Goal: Find specific page/section: Find specific page/section

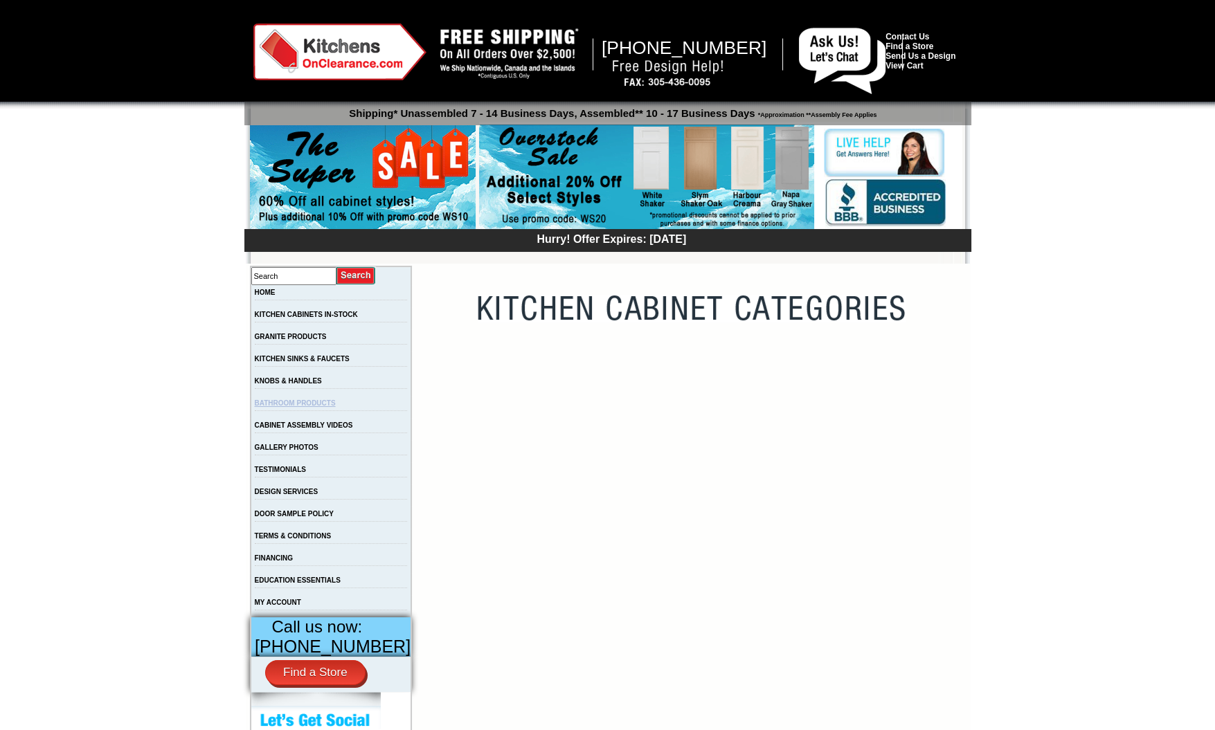
drag, startPoint x: 0, startPoint y: 0, endPoint x: 326, endPoint y: 405, distance: 519.9
click at [326, 405] on link "BATHROOM PRODUCTS" at bounding box center [295, 403] width 81 height 8
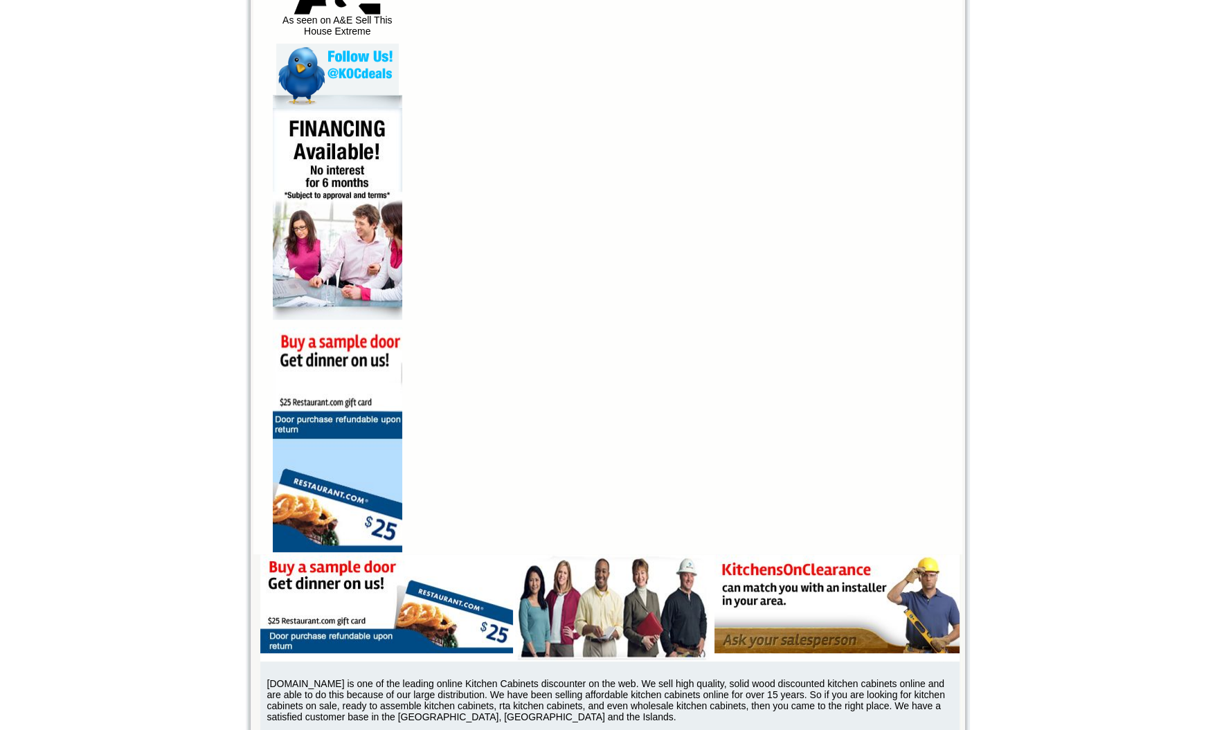
scroll to position [1046, 0]
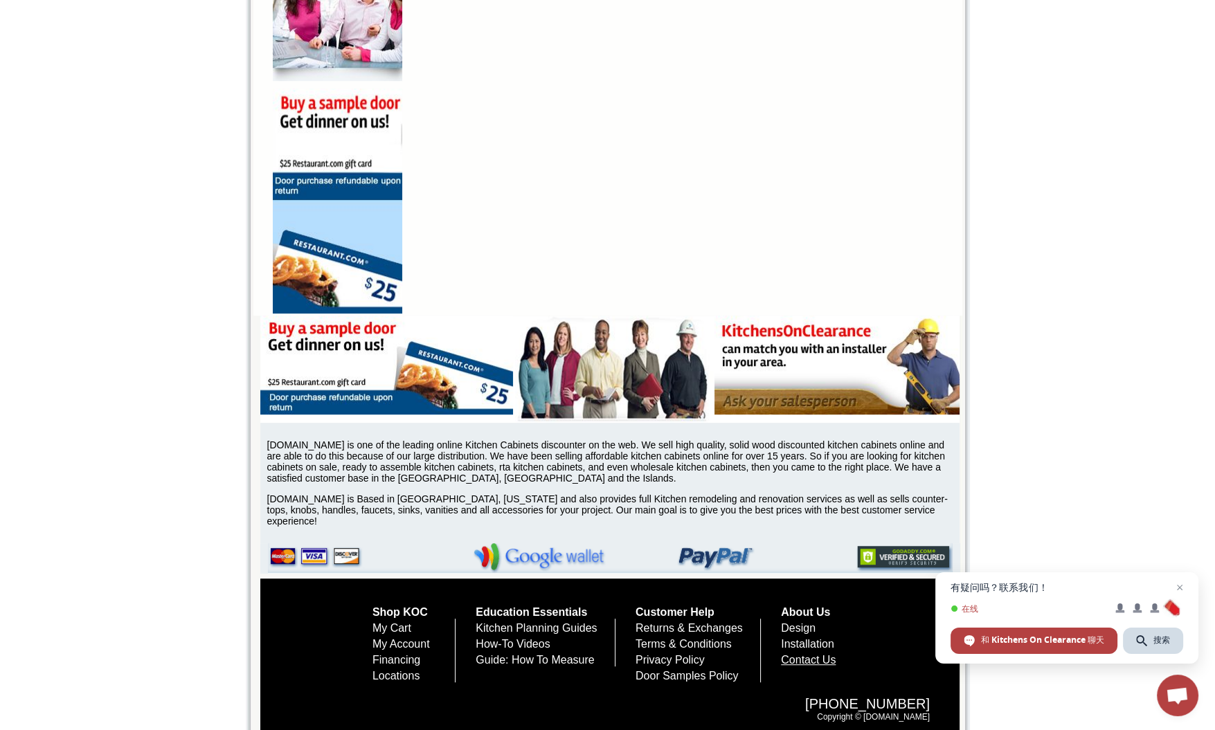
click at [818, 654] on link "Contact Us" at bounding box center [808, 660] width 55 height 12
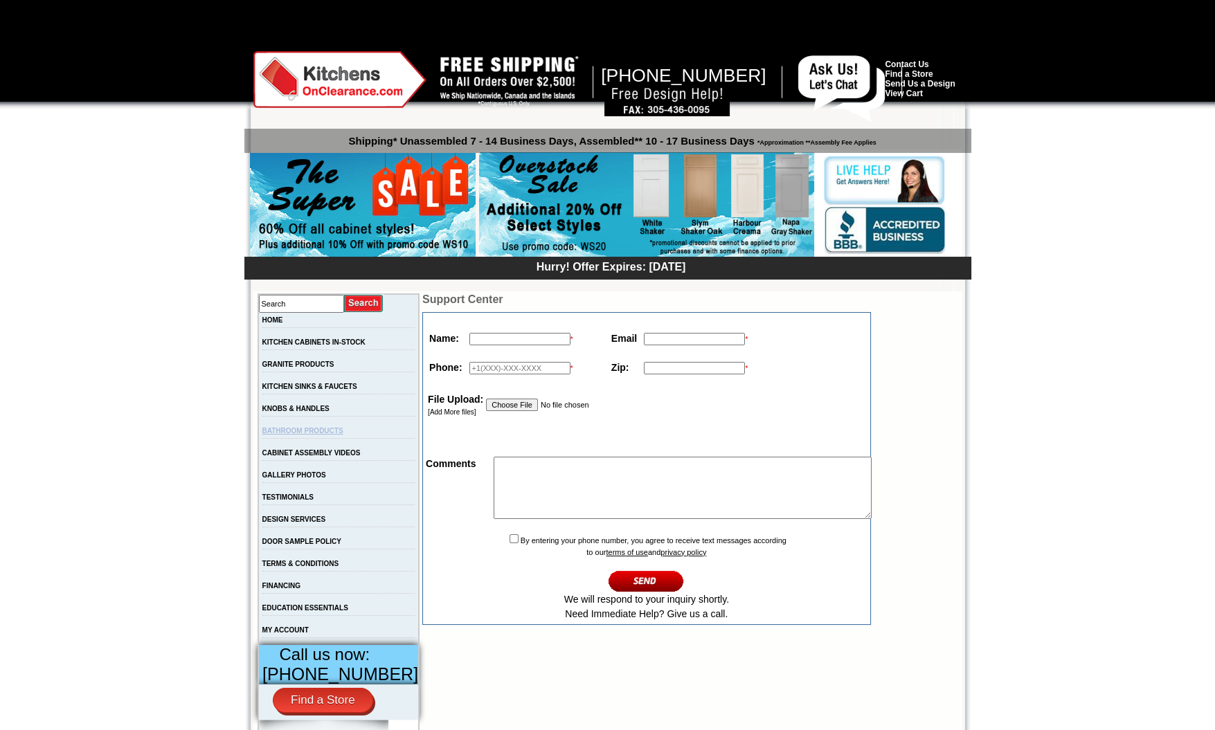
click at [313, 427] on link "BATHROOM PRODUCTS" at bounding box center [302, 431] width 81 height 8
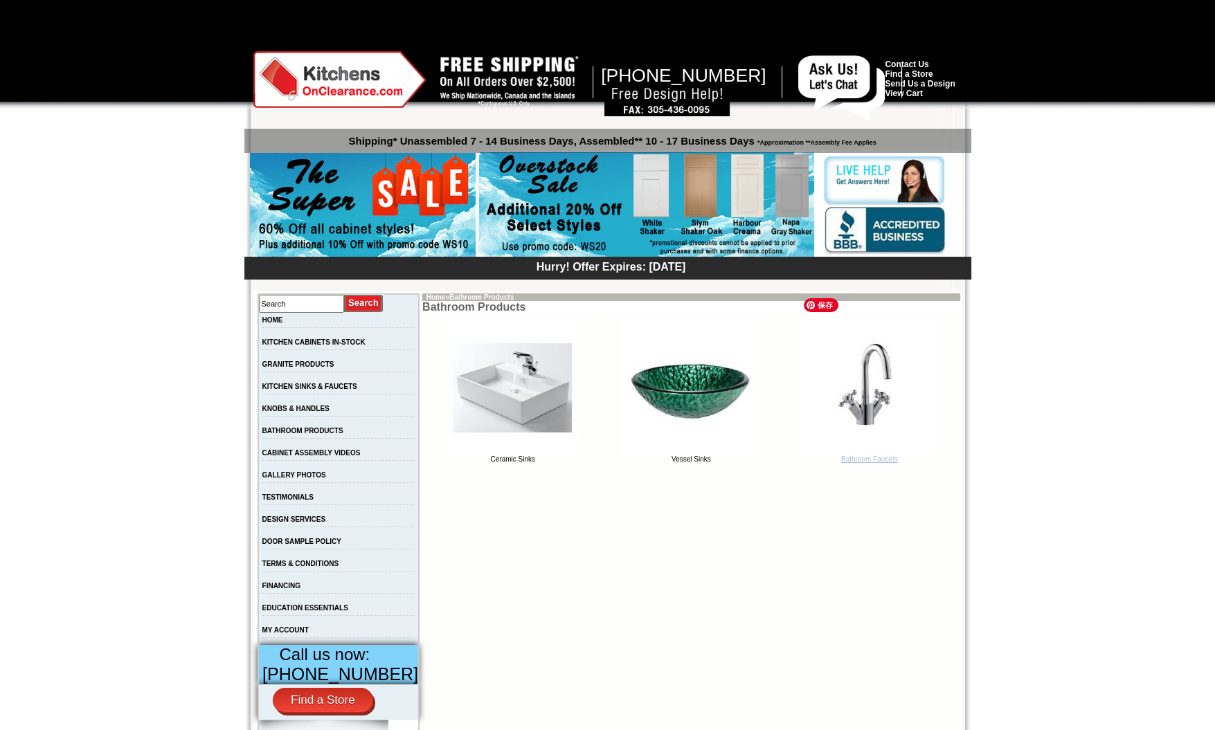
click at [869, 396] on img at bounding box center [869, 386] width 138 height 138
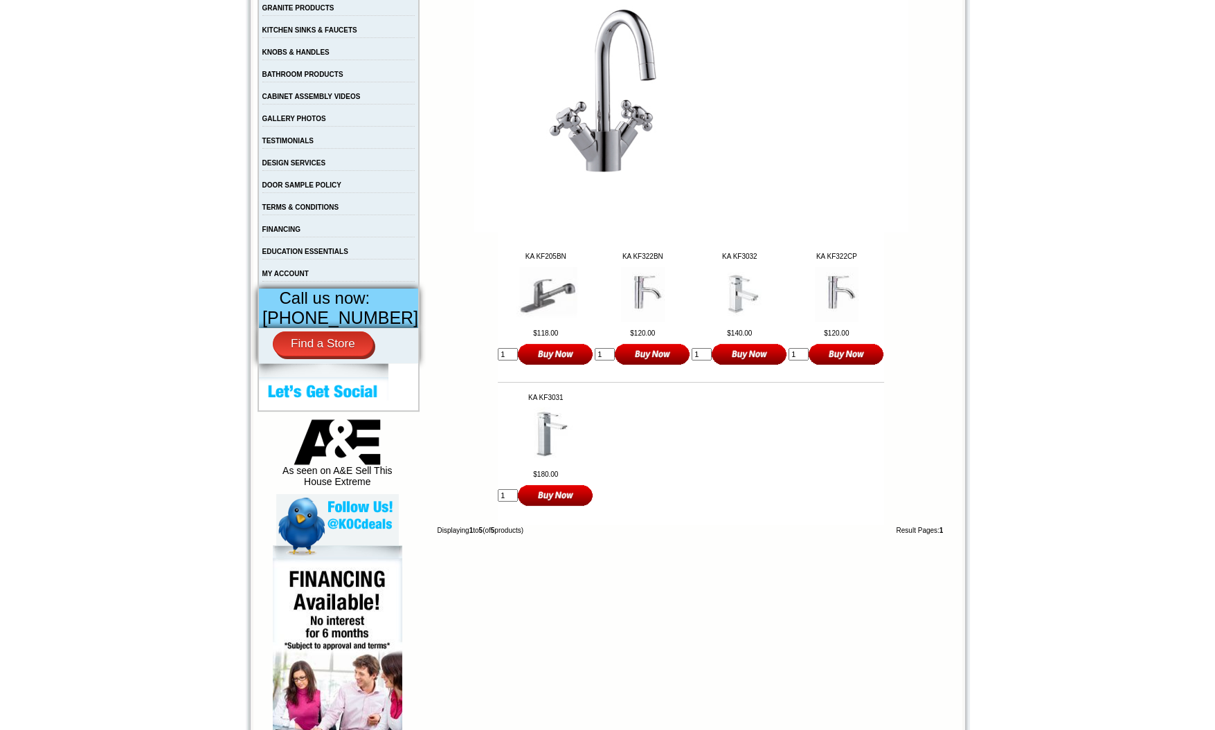
scroll to position [345, 0]
